Goal: Task Accomplishment & Management: Manage account settings

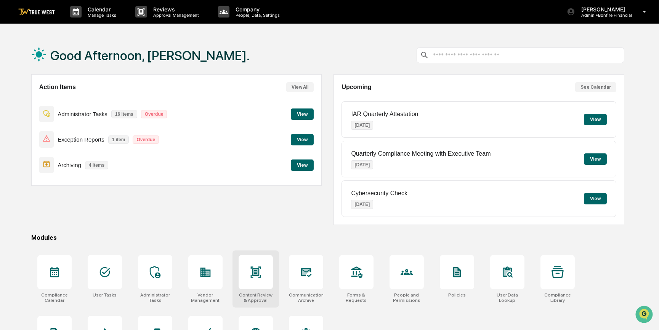
click at [249, 274] on div at bounding box center [256, 272] width 34 height 34
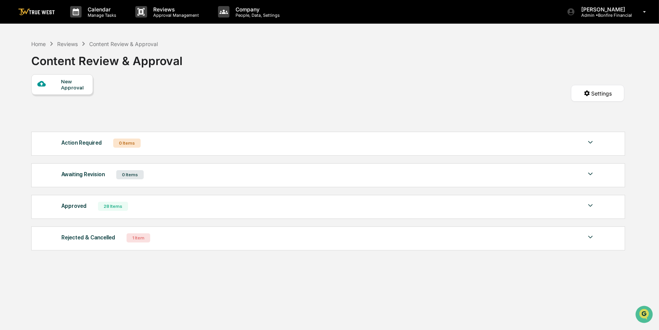
click at [128, 236] on div "1 Item" at bounding box center [138, 238] width 24 height 9
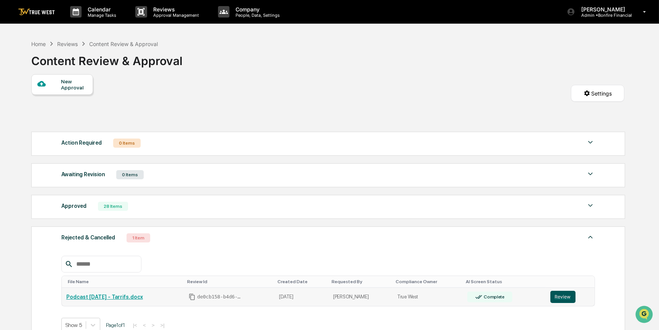
click at [561, 300] on button "Review" at bounding box center [562, 297] width 25 height 12
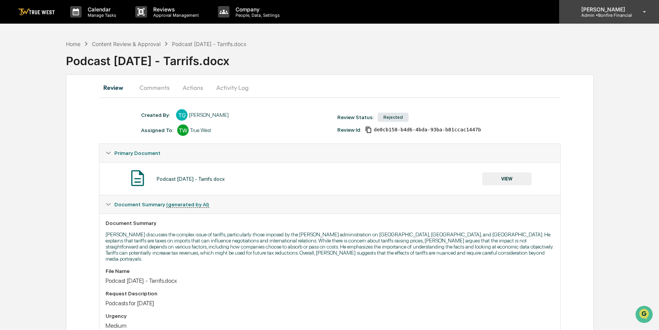
click at [615, 14] on p "Admin • Bonfire Financial" at bounding box center [603, 15] width 57 height 5
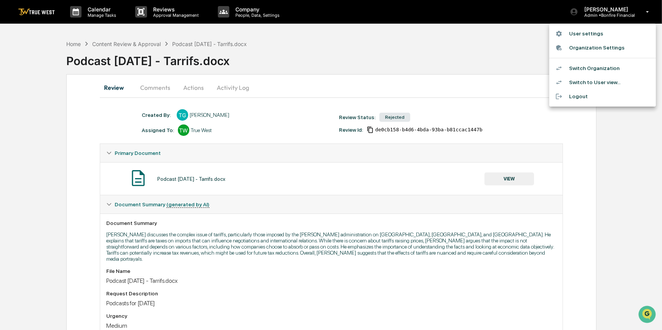
click at [73, 43] on div at bounding box center [331, 165] width 662 height 330
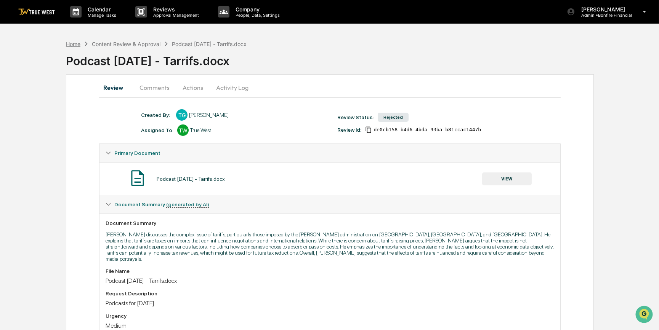
click at [74, 45] on div "Home" at bounding box center [73, 44] width 14 height 6
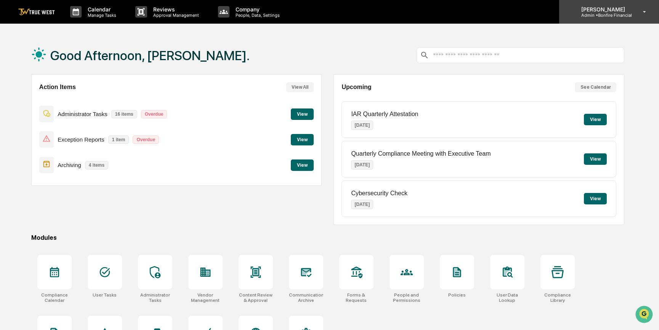
click at [607, 12] on p "[PERSON_NAME]" at bounding box center [603, 9] width 57 height 6
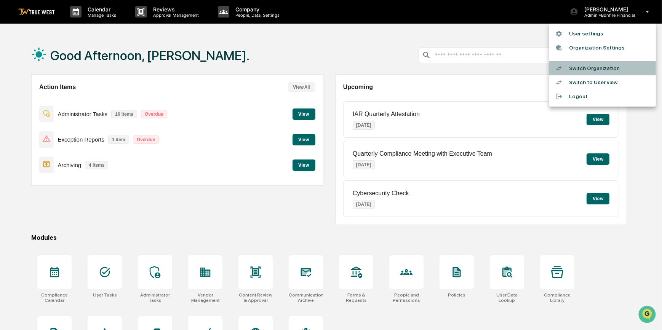
click at [582, 69] on li "Switch Organization" at bounding box center [602, 68] width 107 height 14
